Goal: Manage account settings

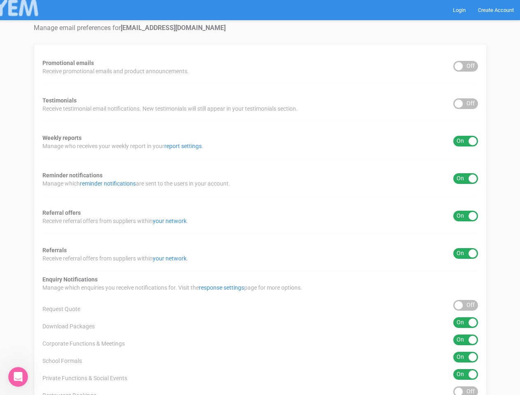
click at [260, 197] on div "Promotional emails ON OFF Receive promotional emails and product announcements.…" at bounding box center [260, 288] width 453 height 489
click at [465, 66] on div "ON OFF" at bounding box center [465, 66] width 25 height 11
click at [465, 104] on div "ON OFF" at bounding box center [465, 103] width 25 height 11
click at [465, 141] on div "ON OFF" at bounding box center [465, 141] width 25 height 11
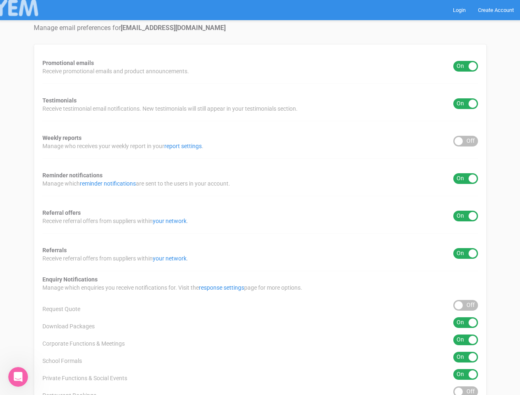
click at [465, 179] on div "ON OFF" at bounding box center [465, 178] width 25 height 11
click at [465, 216] on div "ON OFF" at bounding box center [465, 216] width 25 height 11
click at [465, 253] on div "ON OFF" at bounding box center [465, 253] width 25 height 11
click at [465, 305] on div "ON OFF" at bounding box center [465, 305] width 25 height 11
click at [465, 323] on div "ON OFF" at bounding box center [465, 322] width 25 height 11
